Goal: Information Seeking & Learning: Learn about a topic

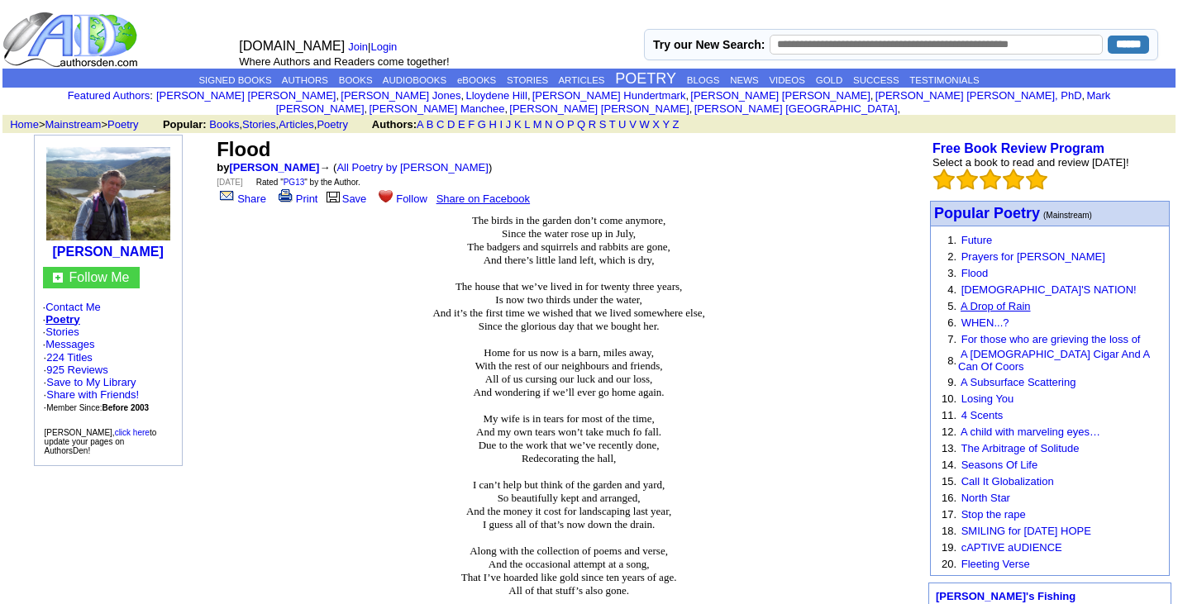
click at [1018, 300] on link "A Drop of Rain" at bounding box center [996, 306] width 70 height 12
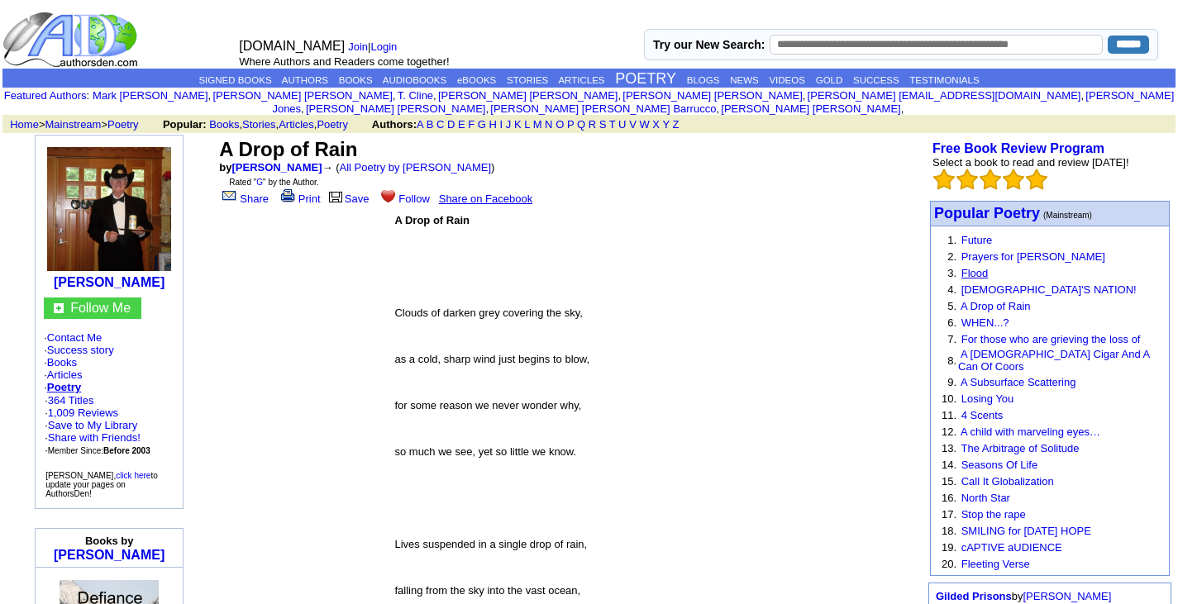
click at [978, 267] on link "Flood" at bounding box center [975, 273] width 27 height 12
